Goal: Information Seeking & Learning: Understand process/instructions

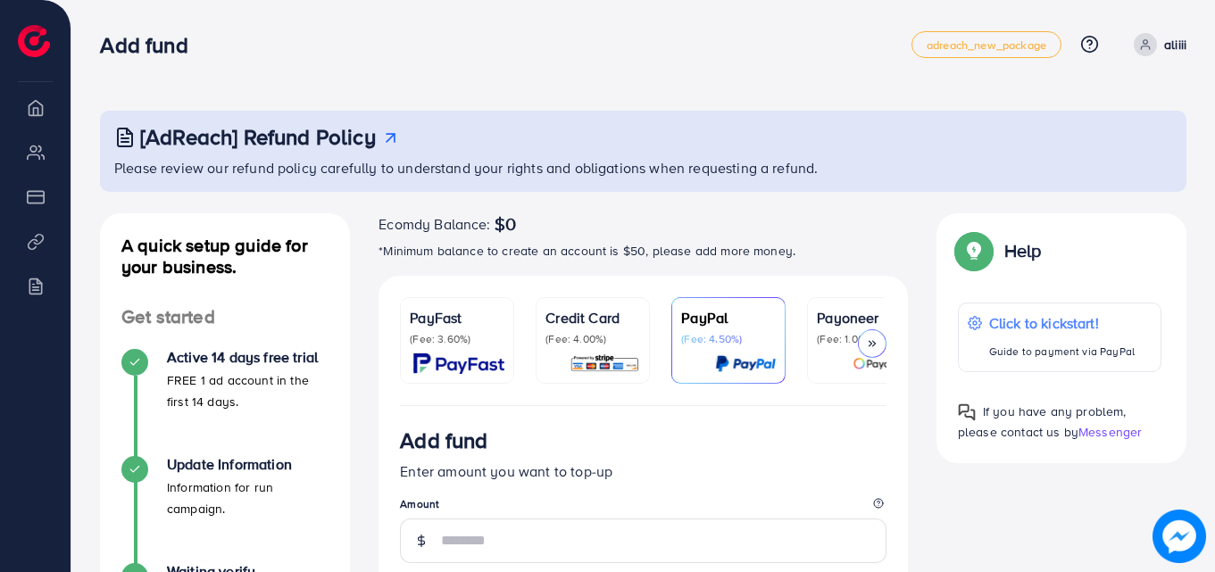
click at [1147, 38] on icon at bounding box center [1145, 44] width 13 height 13
click at [665, 82] on div "[AdReach] Refund Policy Please review our refund policy carefully to understand…" at bounding box center [643, 556] width 1144 height 1112
